Goal: Transaction & Acquisition: Purchase product/service

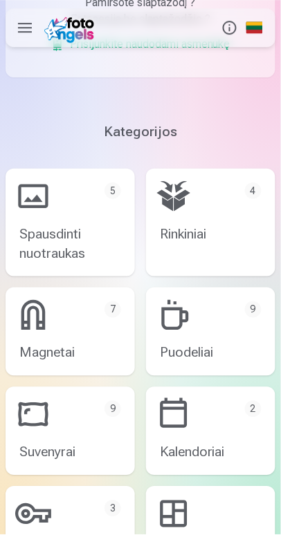
scroll to position [348, 0]
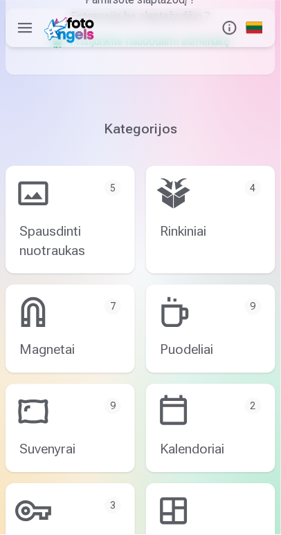
click at [196, 353] on link "Puodeliai 9" at bounding box center [210, 329] width 129 height 88
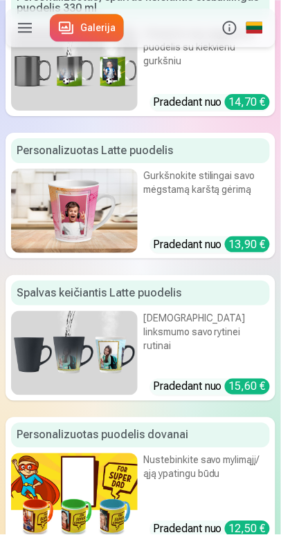
scroll to position [281, 0]
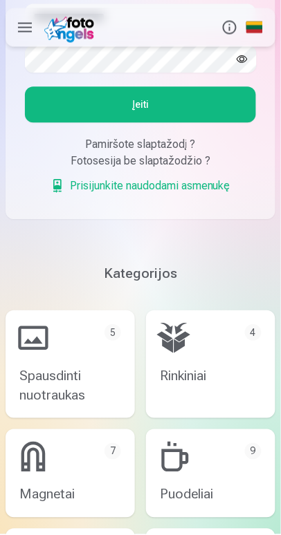
scroll to position [203, 0]
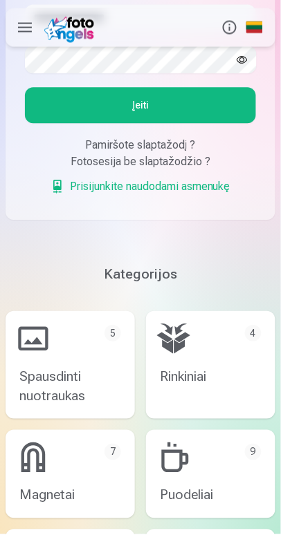
click at [101, 393] on link "Spausdinti nuotraukas 5" at bounding box center [70, 366] width 129 height 108
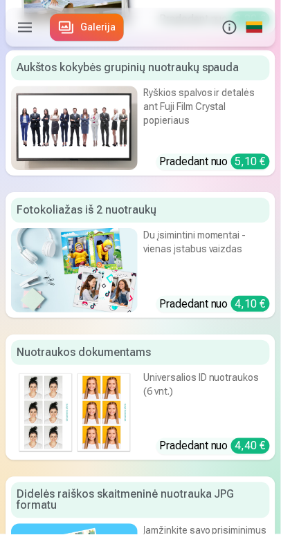
scroll to position [209, 0]
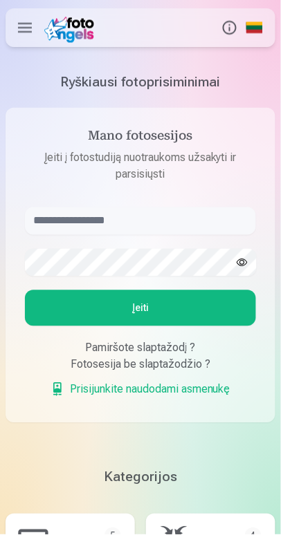
click at [20, 17] on label at bounding box center [25, 27] width 39 height 39
